Goal: Task Accomplishment & Management: Use online tool/utility

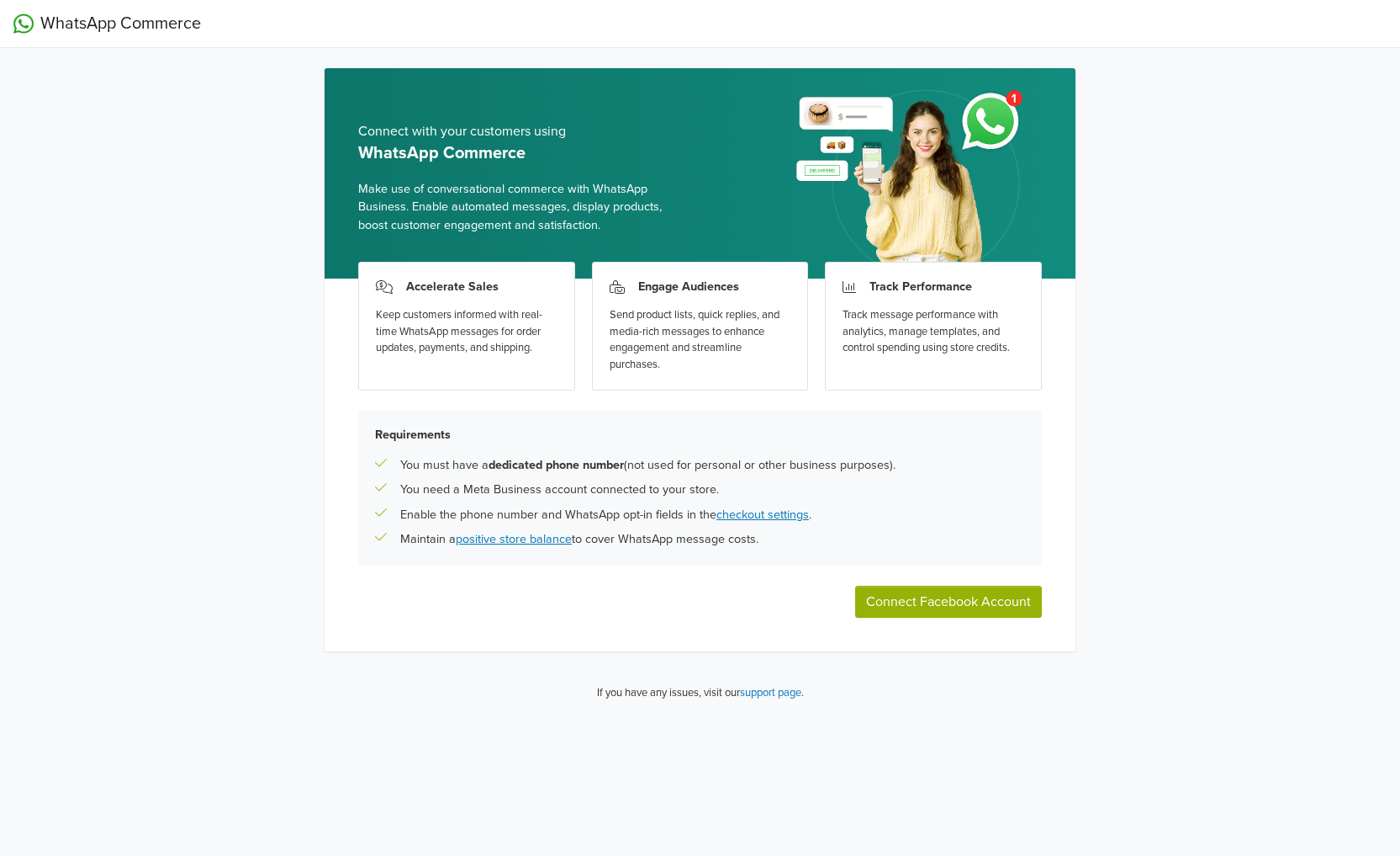
click at [930, 610] on button "Connect Facebook Account" at bounding box center [948, 602] width 186 height 32
